Goal: Task Accomplishment & Management: Use online tool/utility

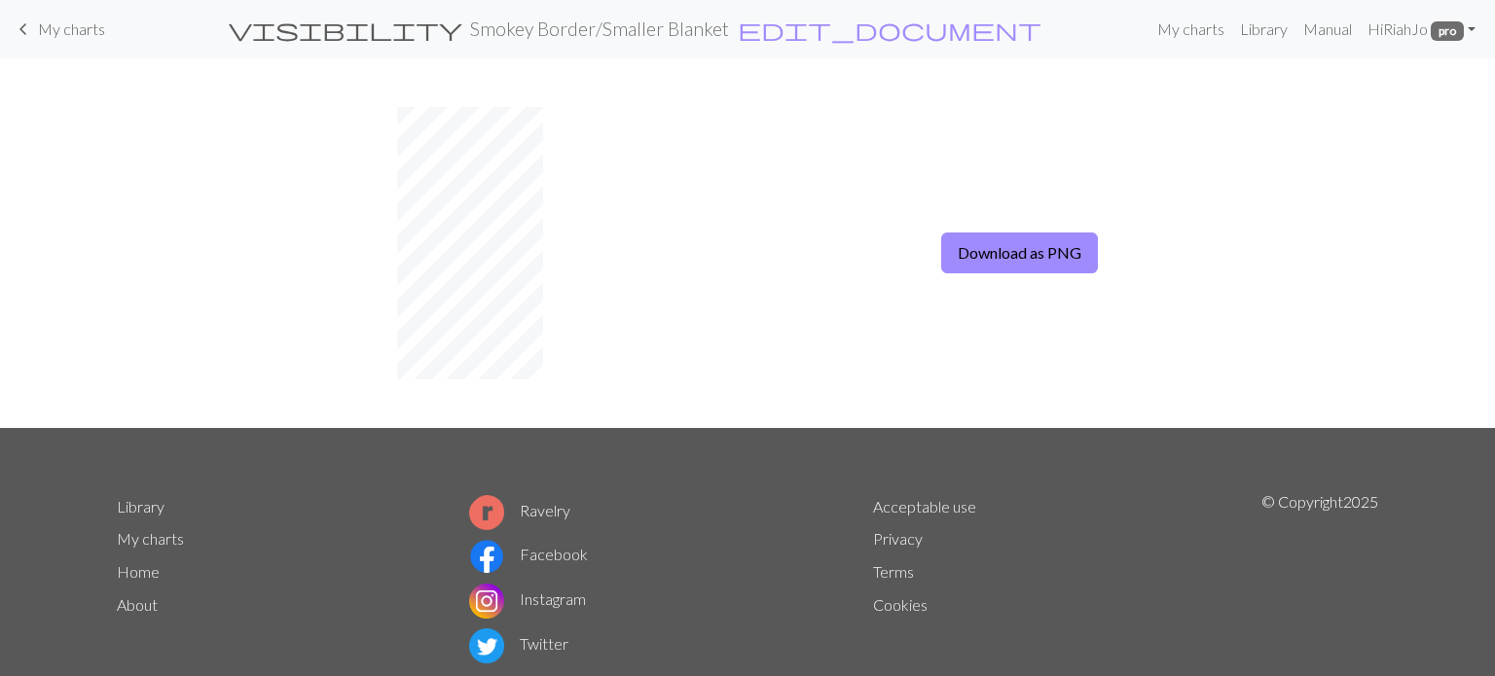
click at [38, 27] on span "My charts" at bounding box center [71, 28] width 67 height 18
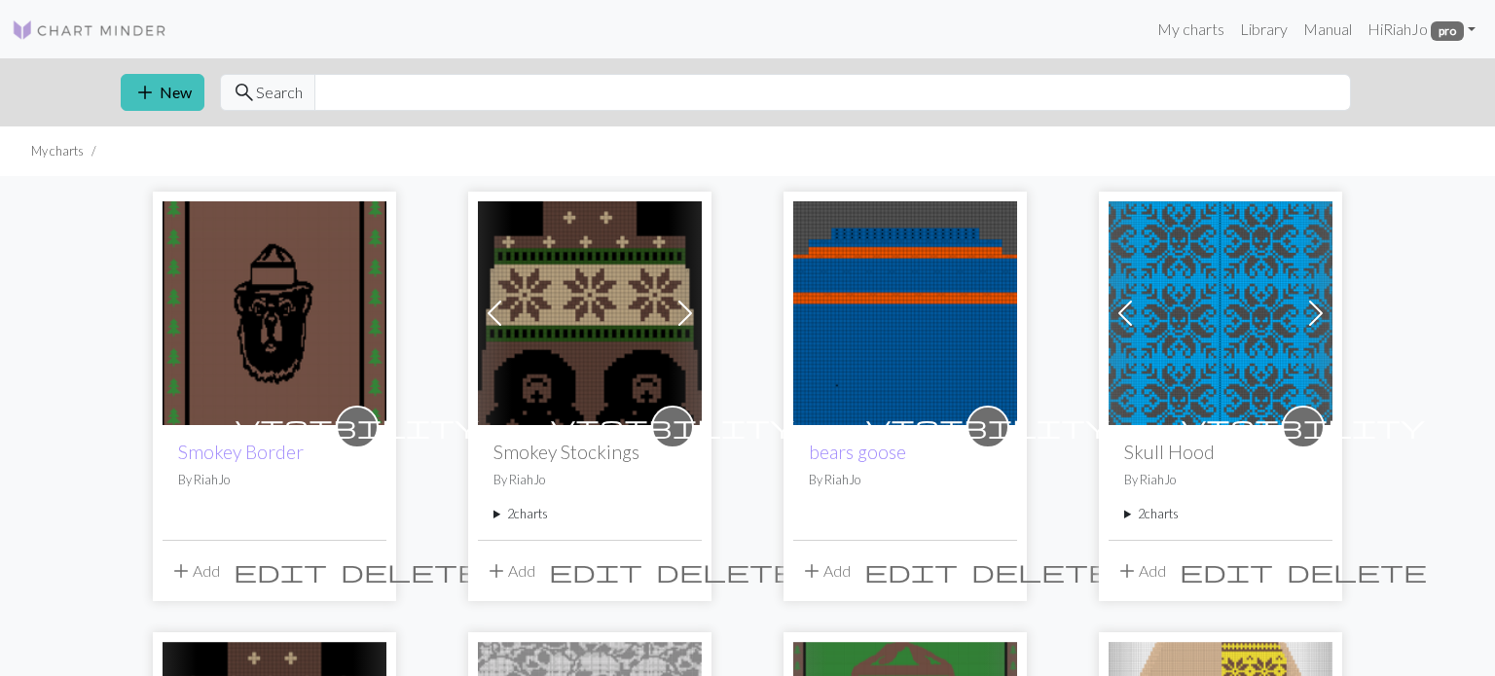
click at [305, 324] on img at bounding box center [275, 313] width 224 height 224
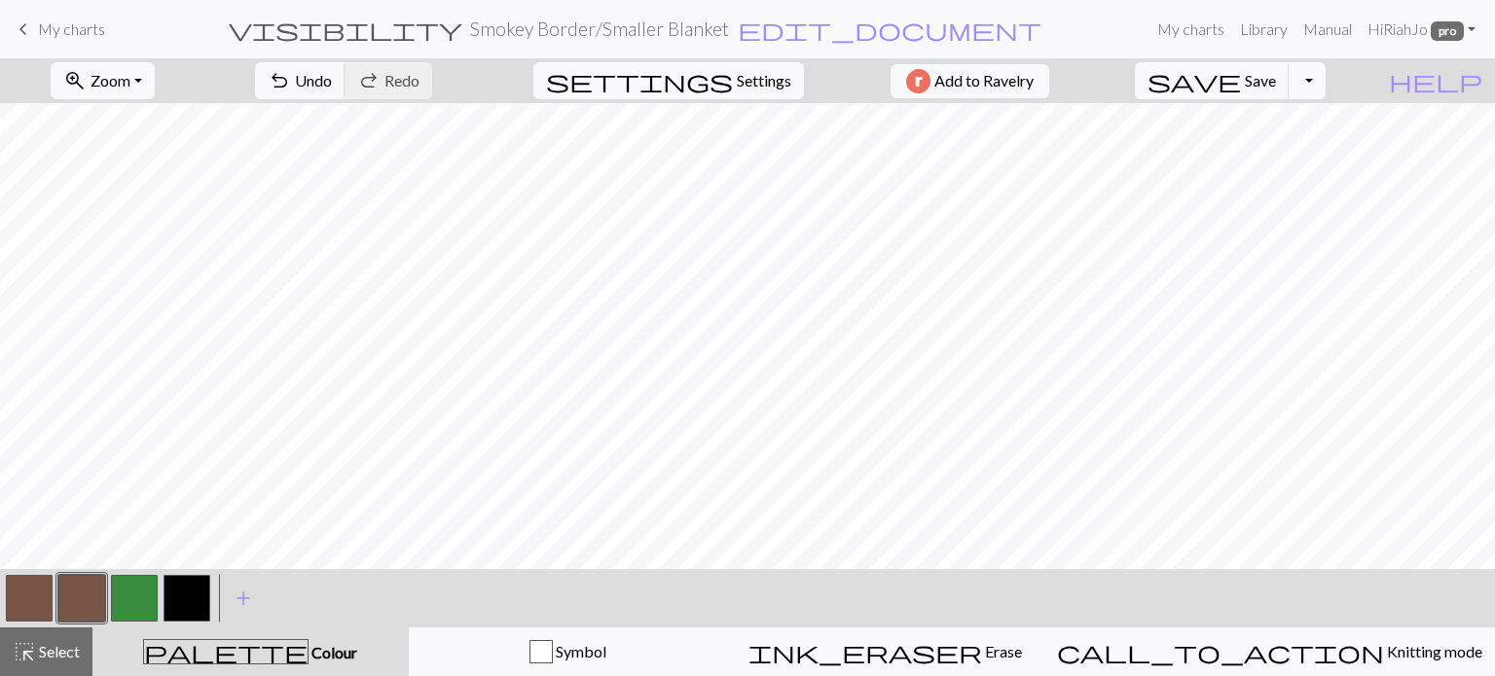
click at [1325, 76] on button "Toggle Dropdown" at bounding box center [1306, 80] width 37 height 37
click at [1322, 121] on button "file_copy Save a copy" at bounding box center [1164, 123] width 321 height 31
click at [155, 77] on button "zoom_in Zoom Zoom" at bounding box center [103, 80] width 104 height 37
click at [109, 232] on button "50%" at bounding box center [129, 233] width 154 height 31
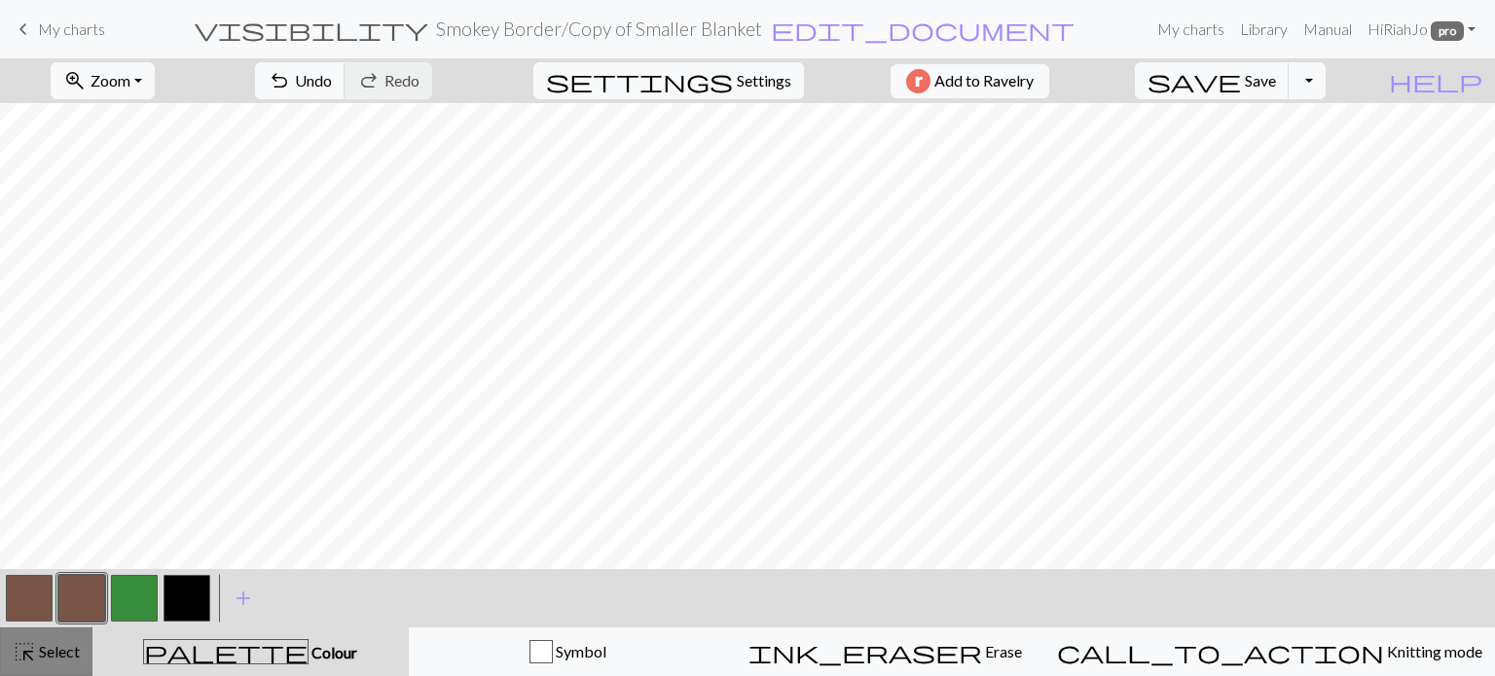
click at [56, 658] on span "Select" at bounding box center [58, 651] width 44 height 18
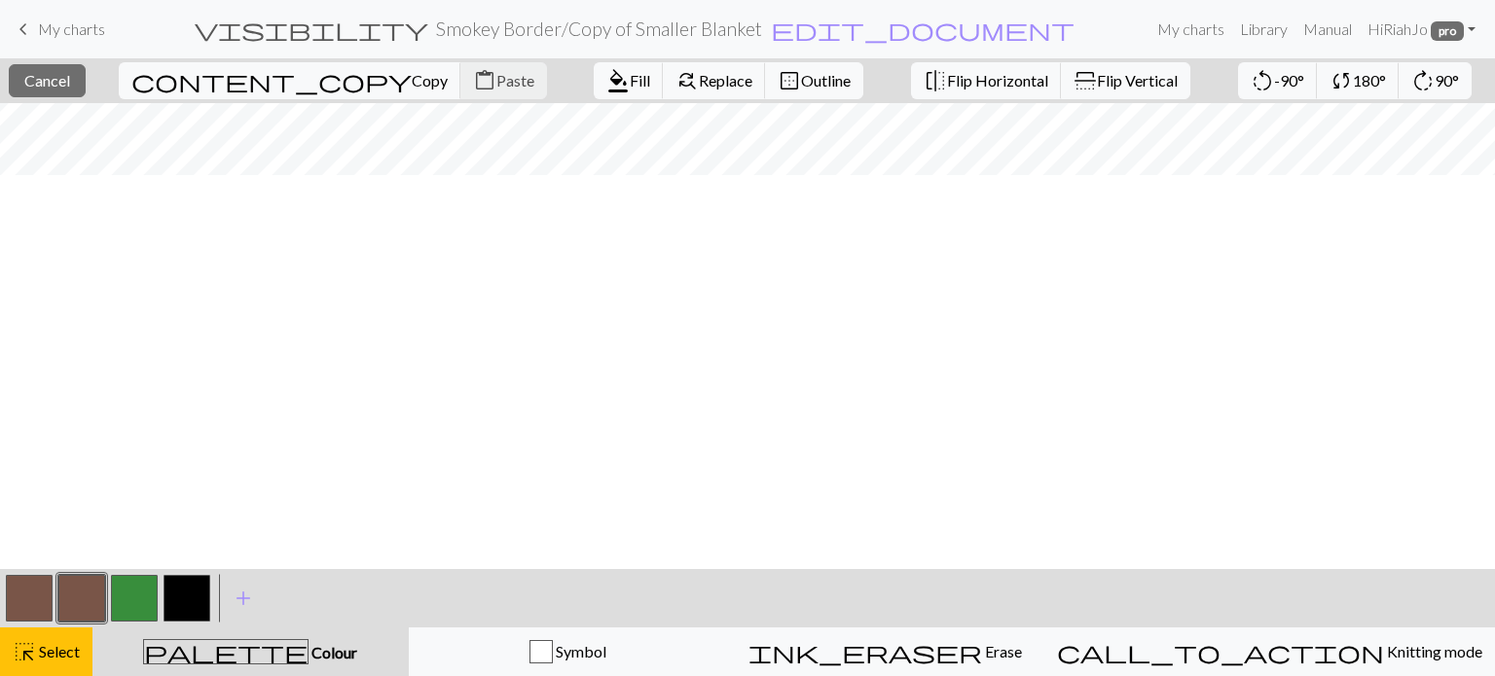
scroll to position [0, 171]
click at [44, 666] on button "highlight_alt Select Select" at bounding box center [46, 652] width 92 height 49
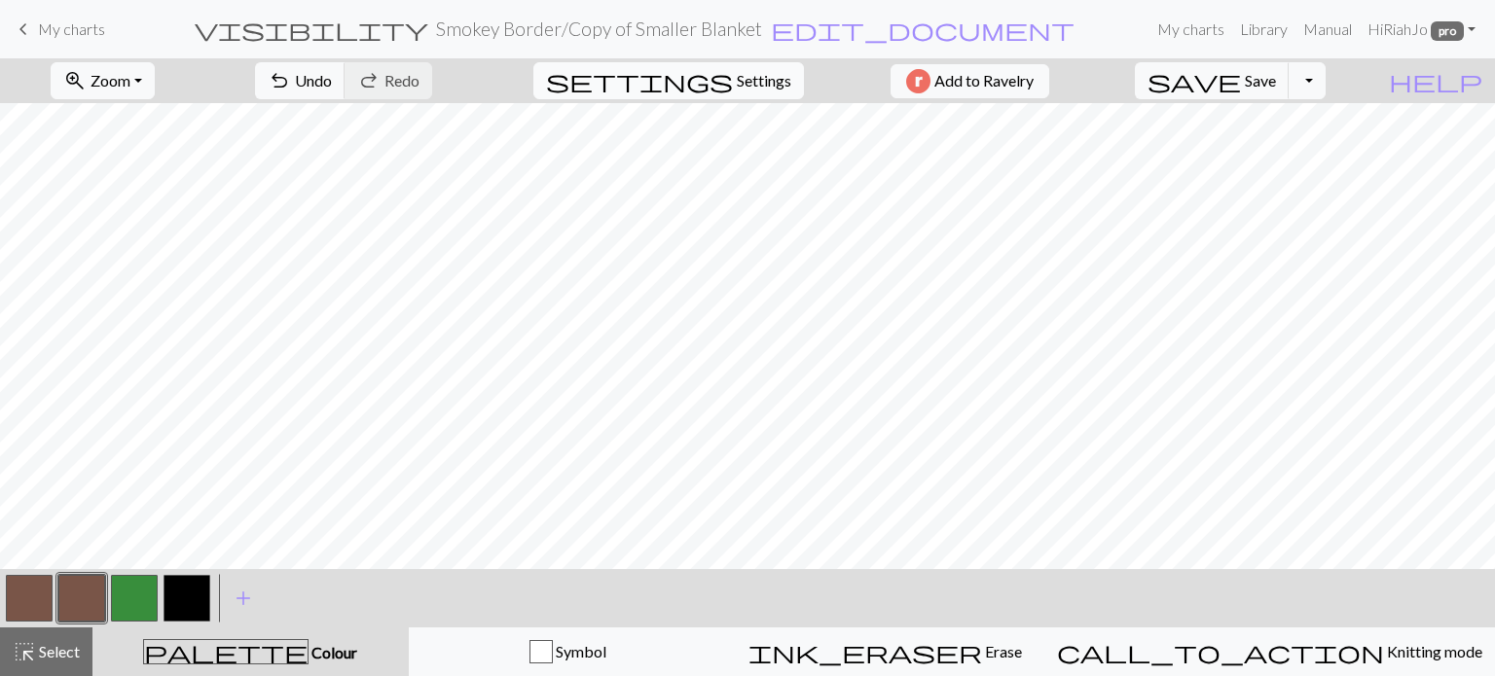
click at [738, 74] on span "Settings" at bounding box center [764, 80] width 54 height 23
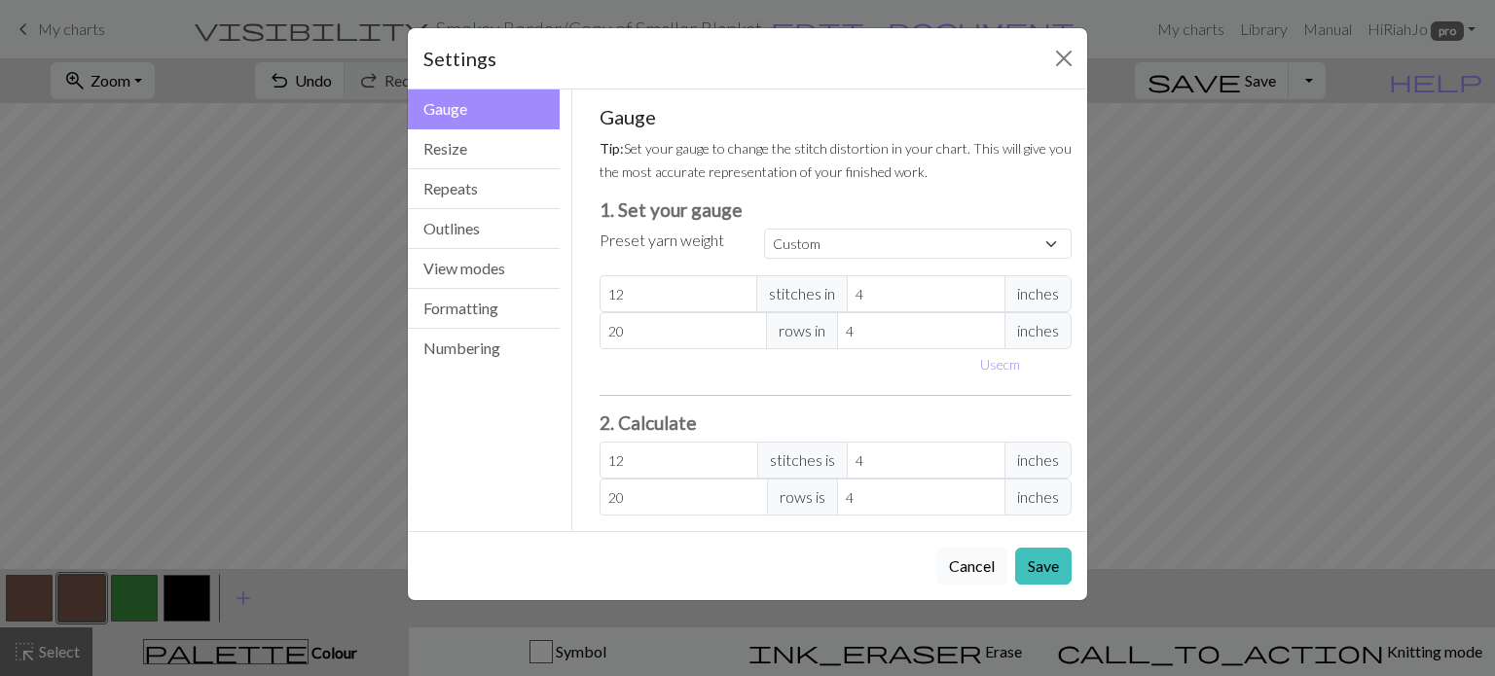
click at [958, 558] on button "Cancel" at bounding box center [971, 566] width 71 height 37
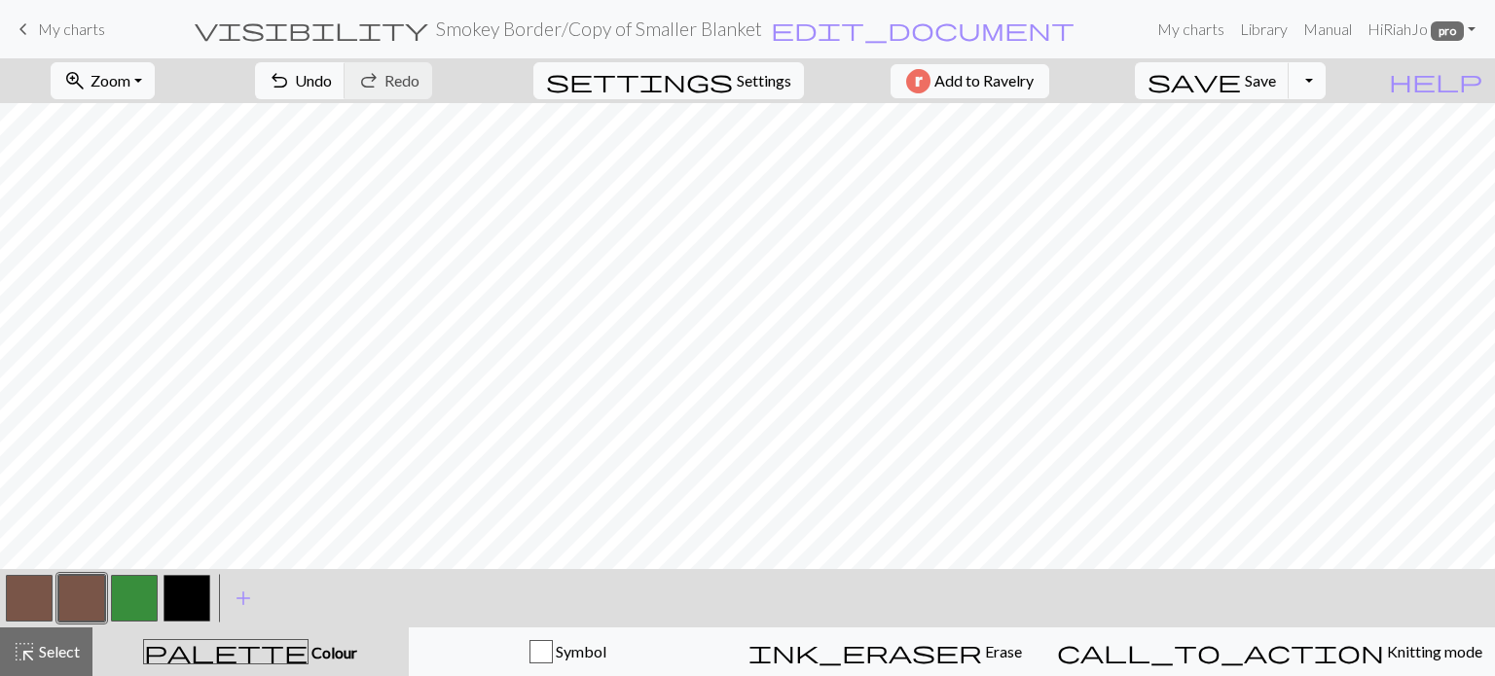
click at [1325, 93] on button "Toggle Dropdown" at bounding box center [1306, 80] width 37 height 37
click at [1241, 76] on span "save" at bounding box center [1193, 80] width 93 height 27
click at [1241, 83] on span "save" at bounding box center [1193, 80] width 93 height 27
click at [1189, 26] on link "My charts" at bounding box center [1190, 29] width 83 height 39
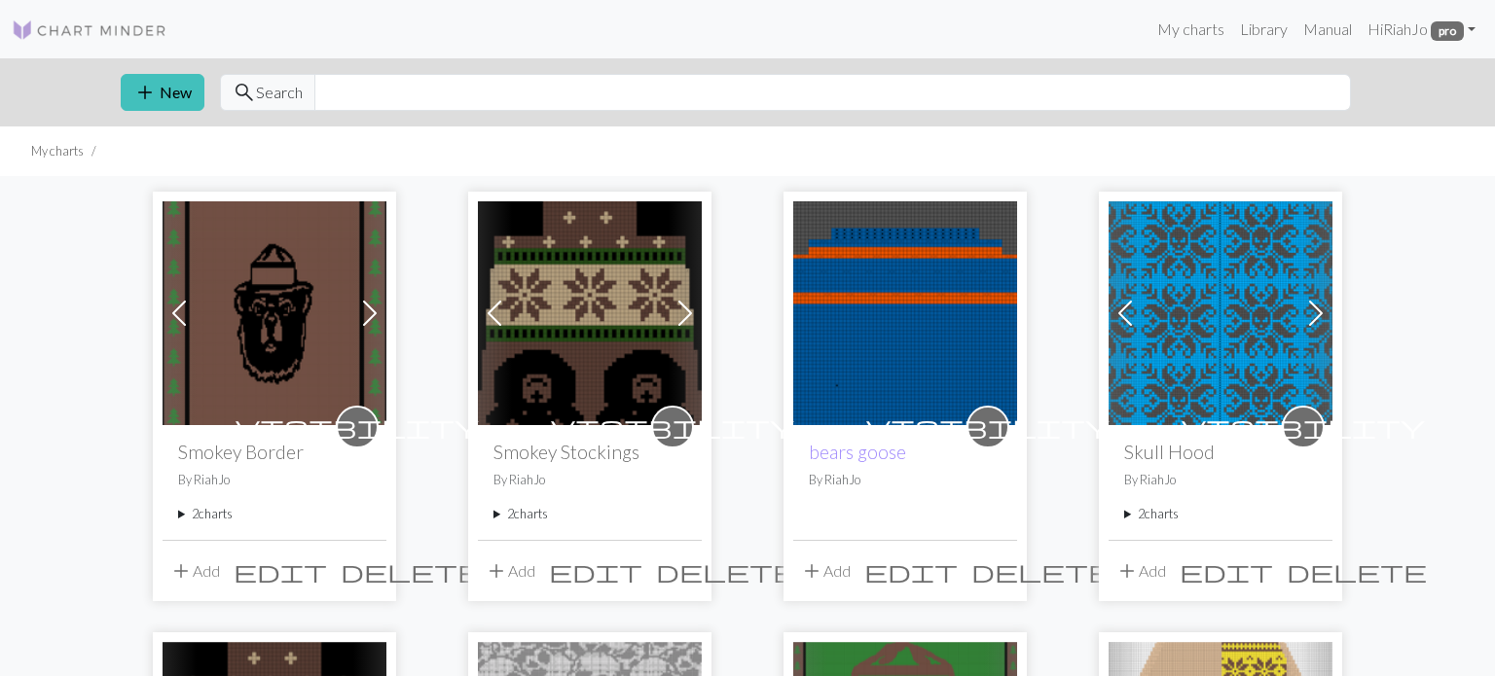
click at [219, 349] on img at bounding box center [275, 313] width 224 height 224
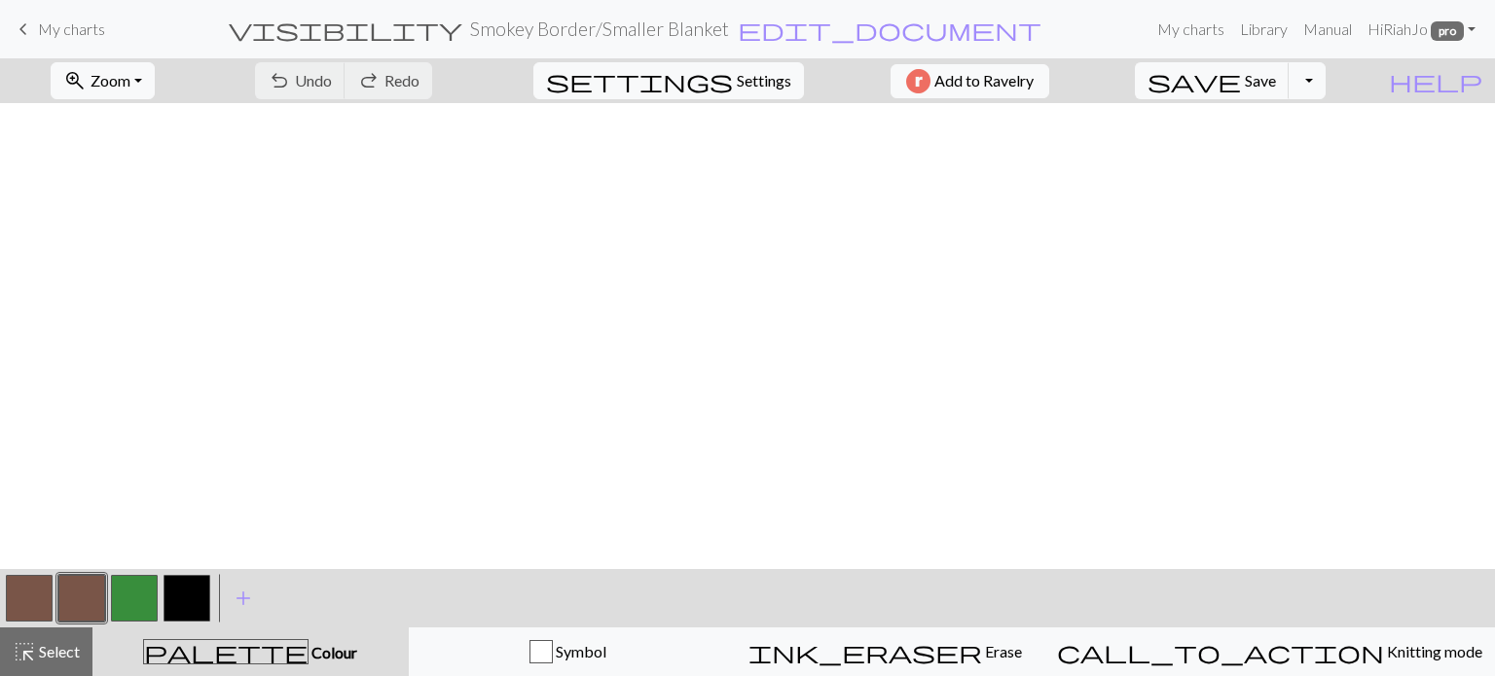
scroll to position [2655, 0]
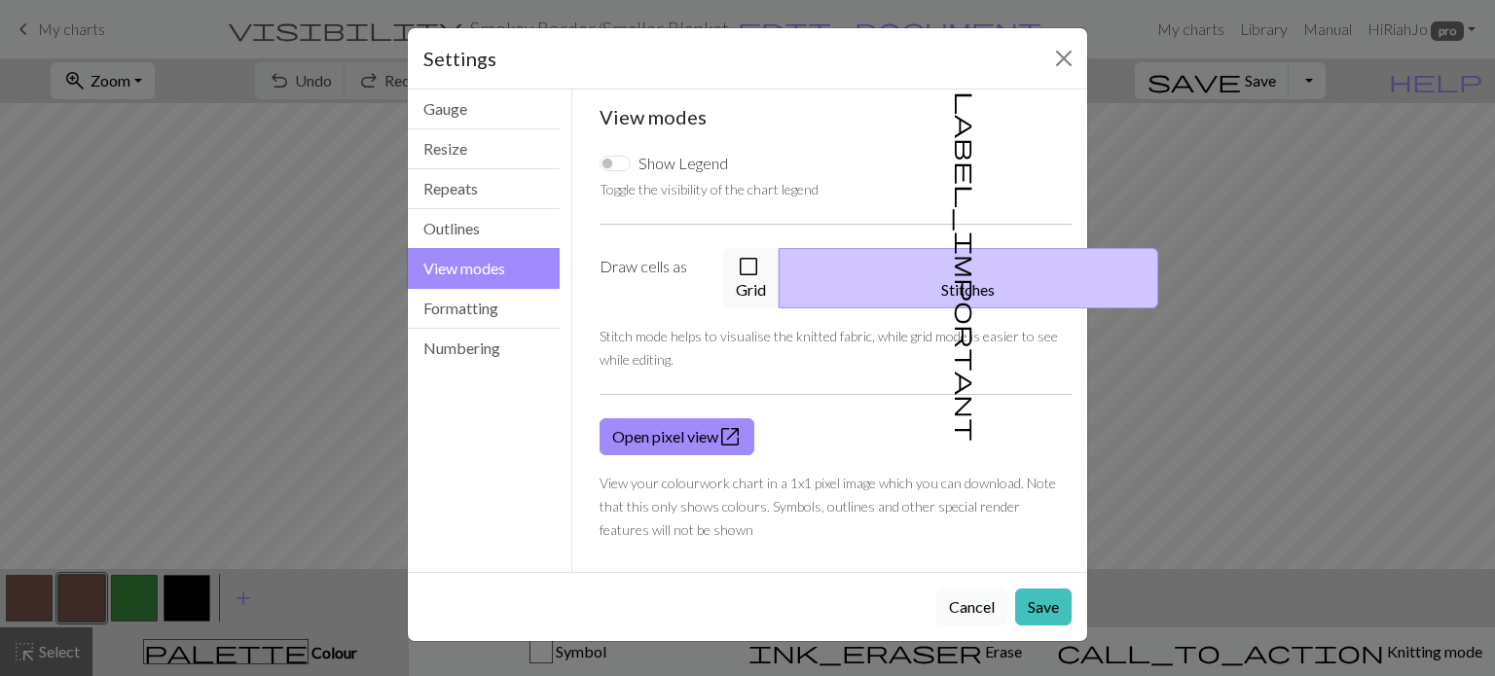
click at [976, 589] on button "Cancel" at bounding box center [971, 607] width 71 height 37
